Goal: Check status

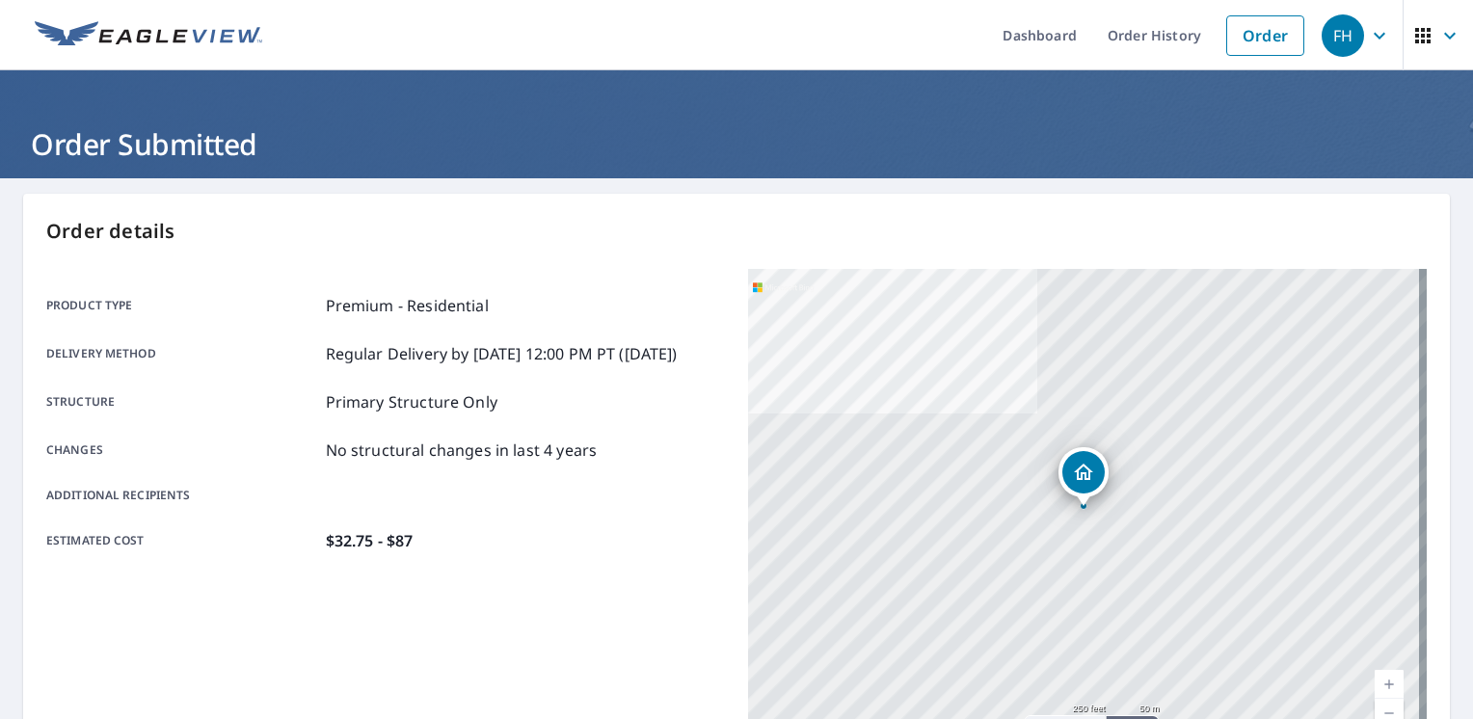
scroll to position [125, 0]
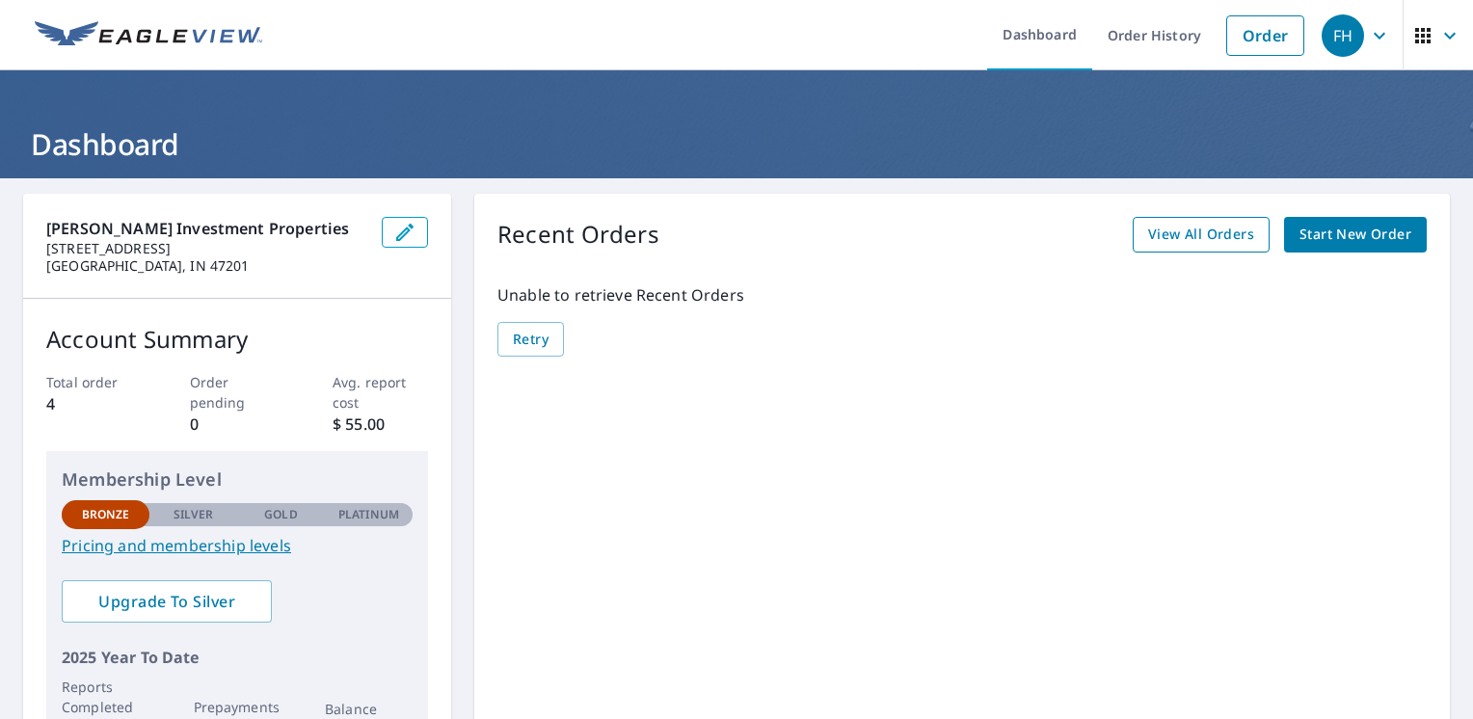
click at [1184, 233] on span "View All Orders" at bounding box center [1201, 235] width 106 height 24
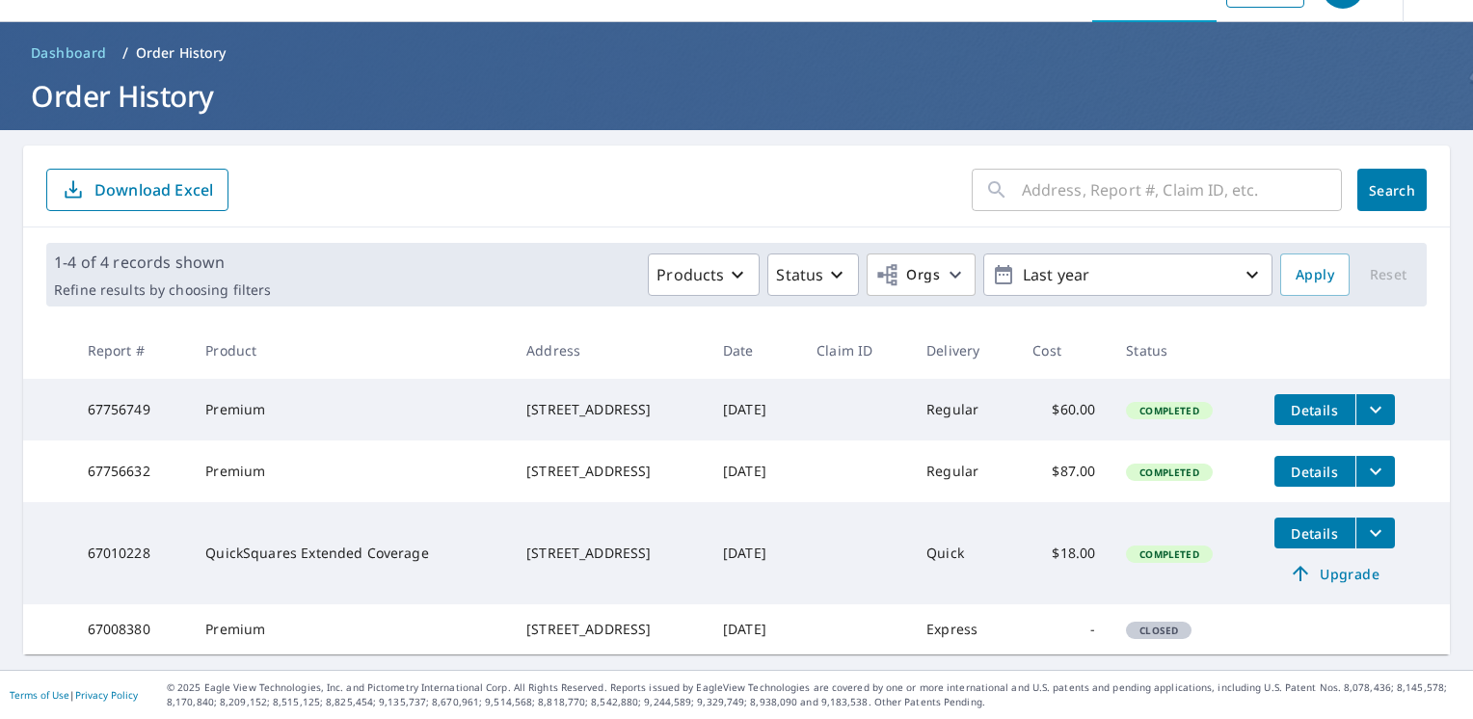
scroll to position [82, 0]
